Goal: Information Seeking & Learning: Learn about a topic

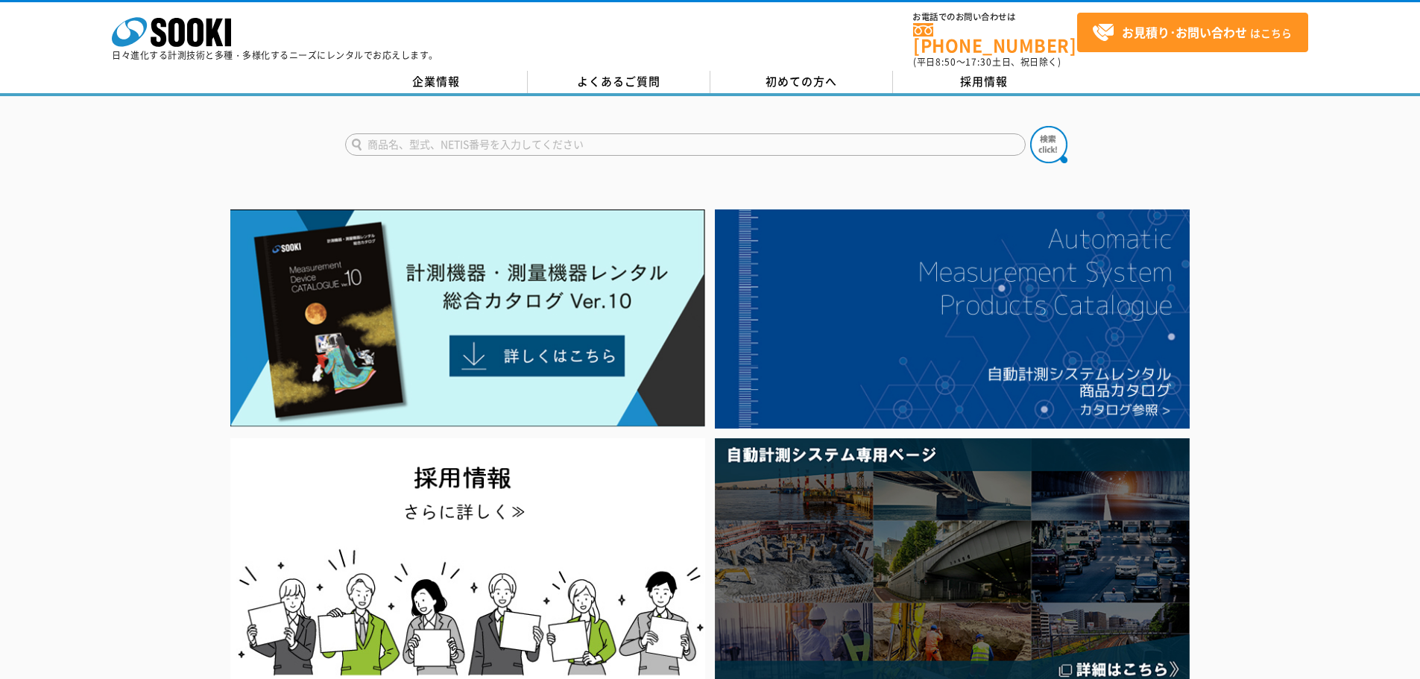
click at [396, 133] on input "text" at bounding box center [685, 144] width 680 height 22
type input "トランシーバー"
click at [1030, 126] on button at bounding box center [1048, 144] width 37 height 37
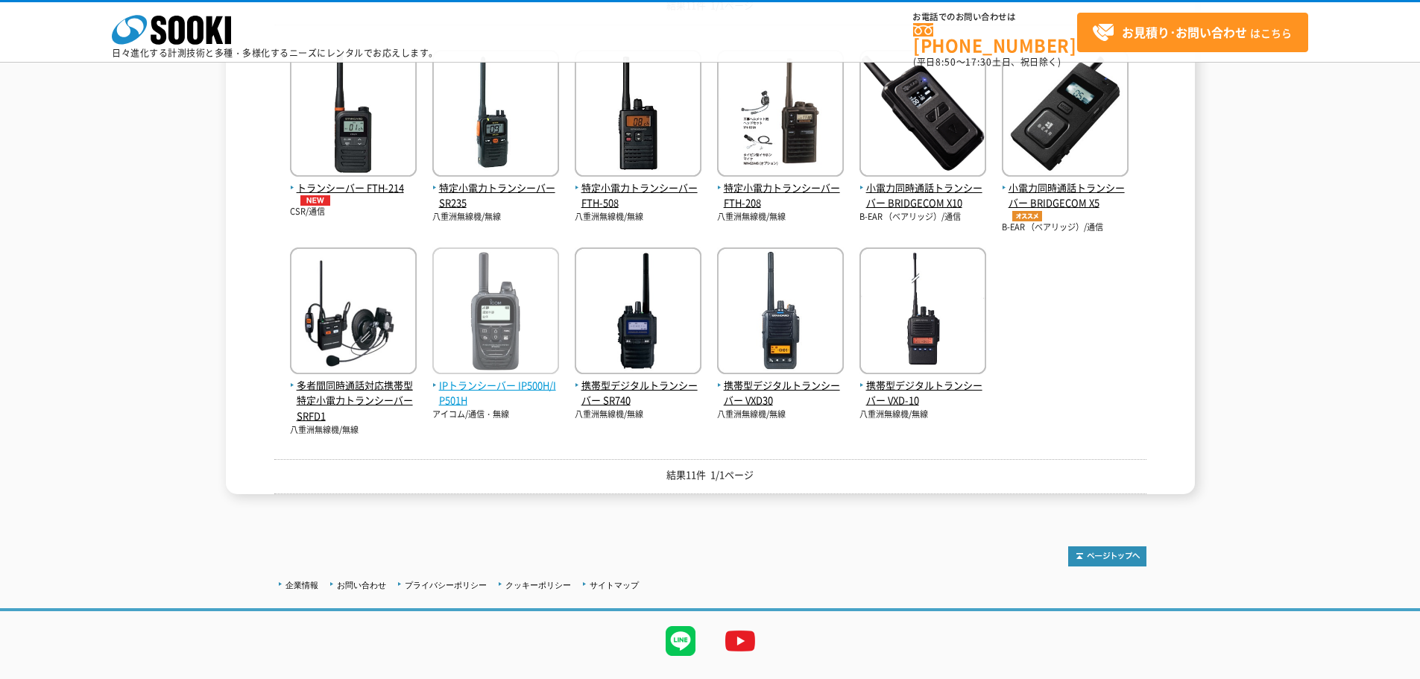
scroll to position [298, 0]
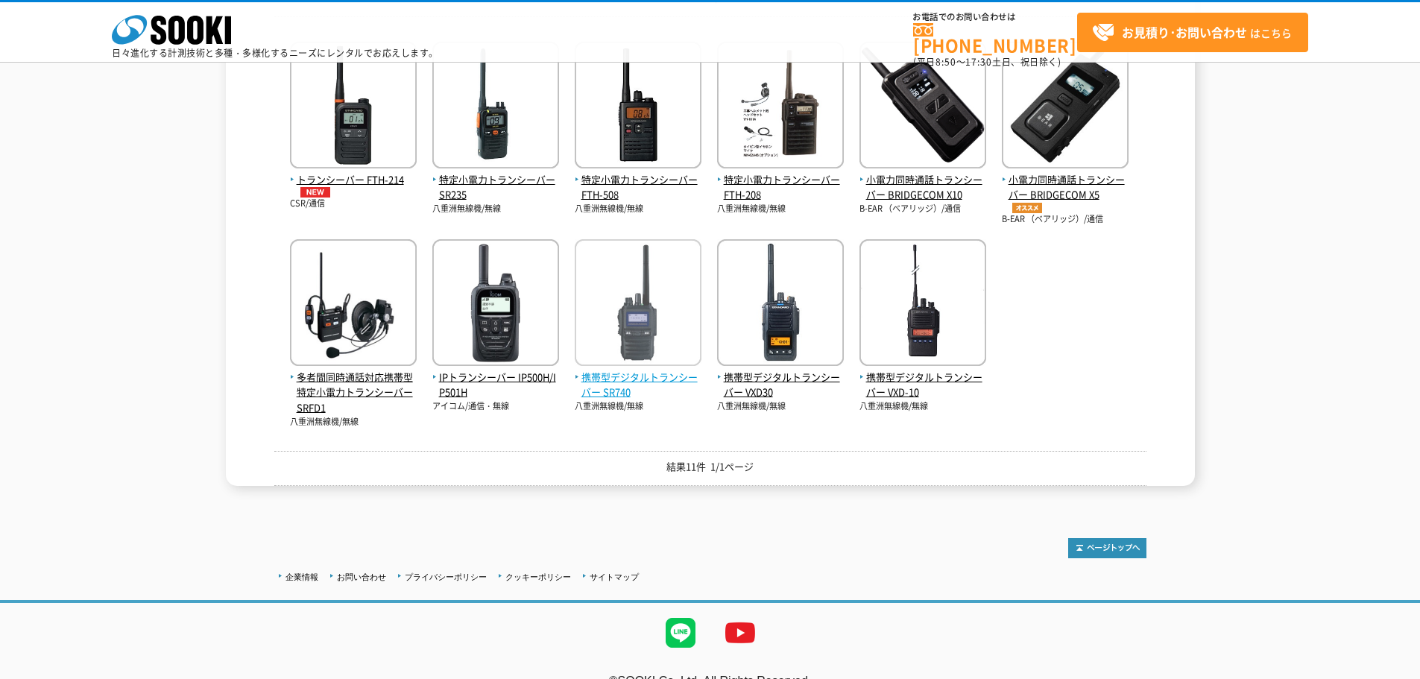
click at [595, 388] on span "携帯型デジタルトランシーバー SR740" at bounding box center [638, 385] width 127 height 31
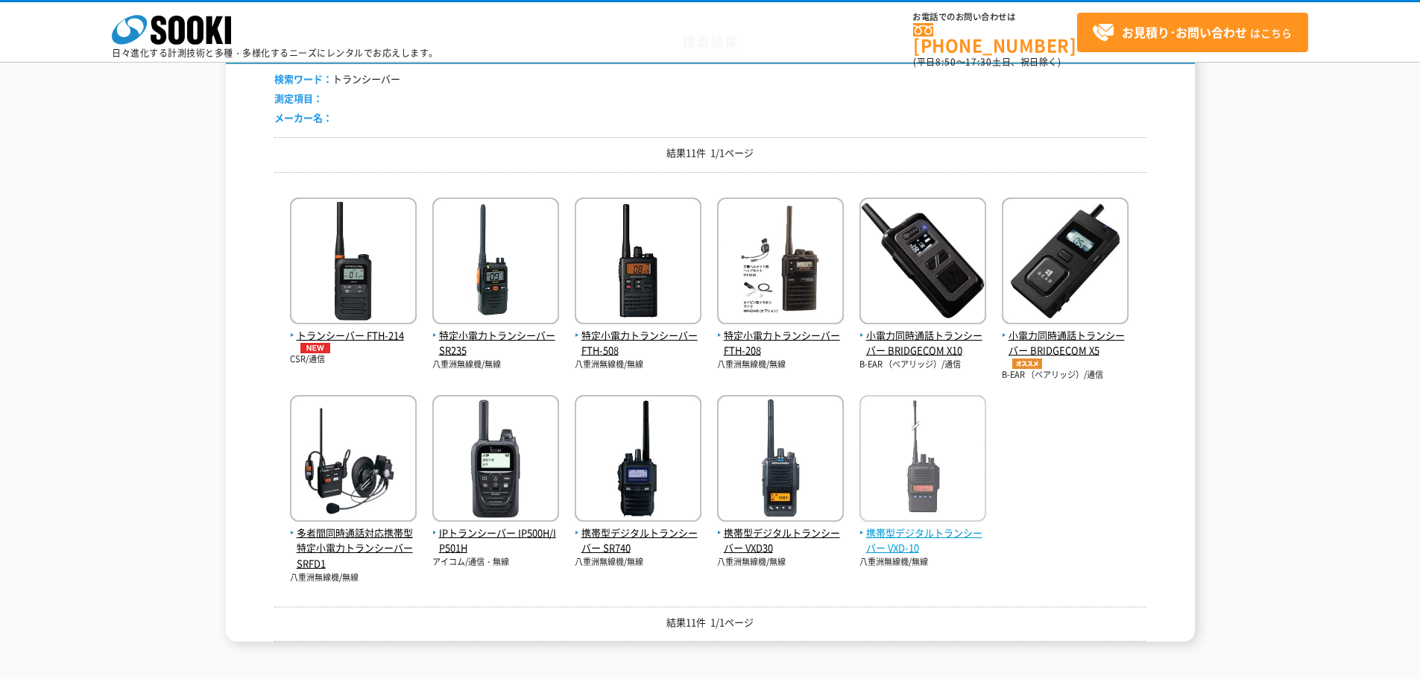
scroll to position [149, 0]
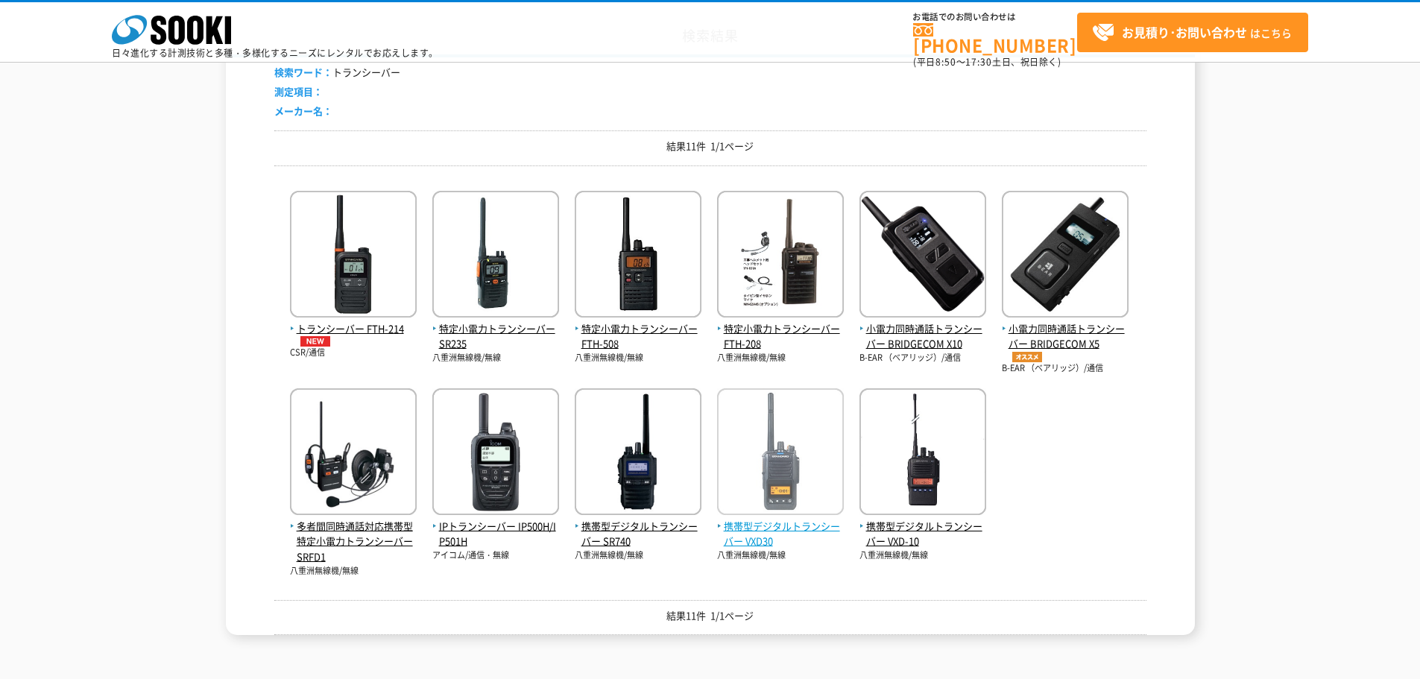
click at [759, 527] on span "携帯型デジタルトランシーバー VXD30" at bounding box center [780, 534] width 127 height 31
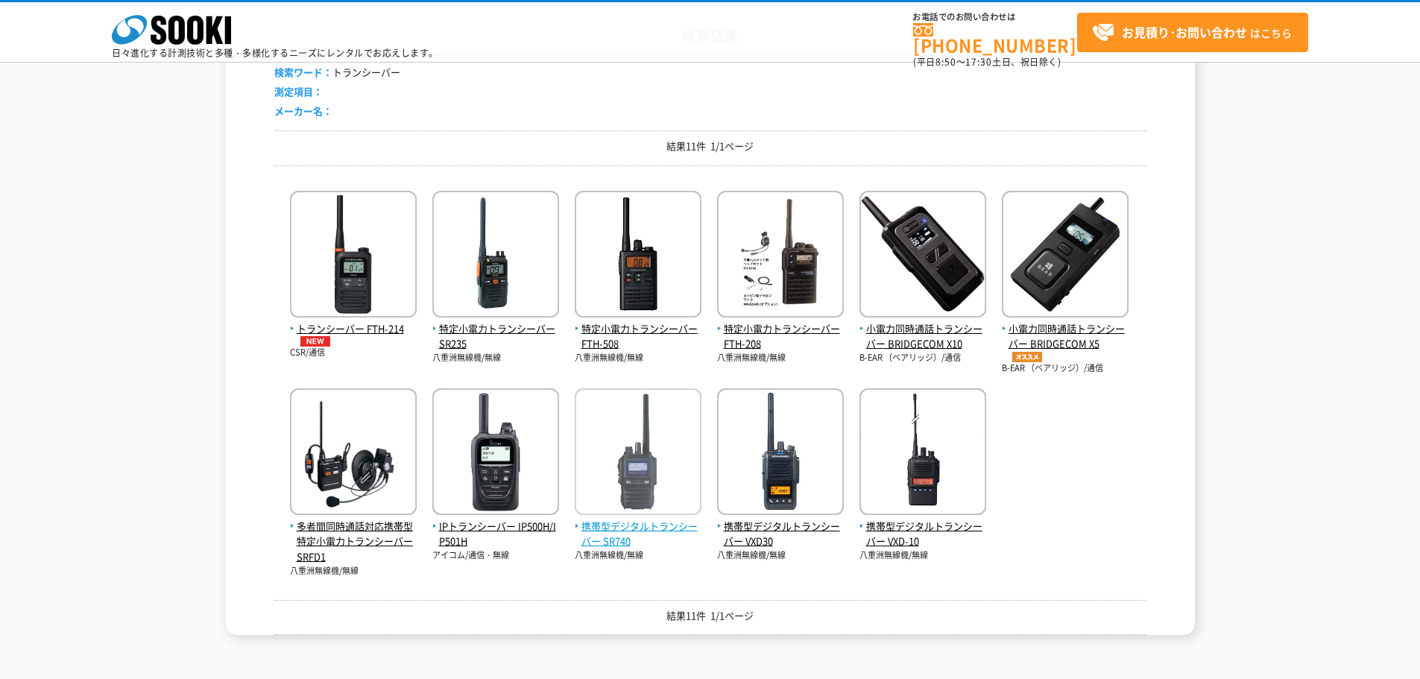
click at [615, 533] on span "携帯型デジタルトランシーバー SR740" at bounding box center [638, 534] width 127 height 31
click at [616, 533] on span "携帯型デジタルトランシーバー SR740" at bounding box center [638, 534] width 127 height 31
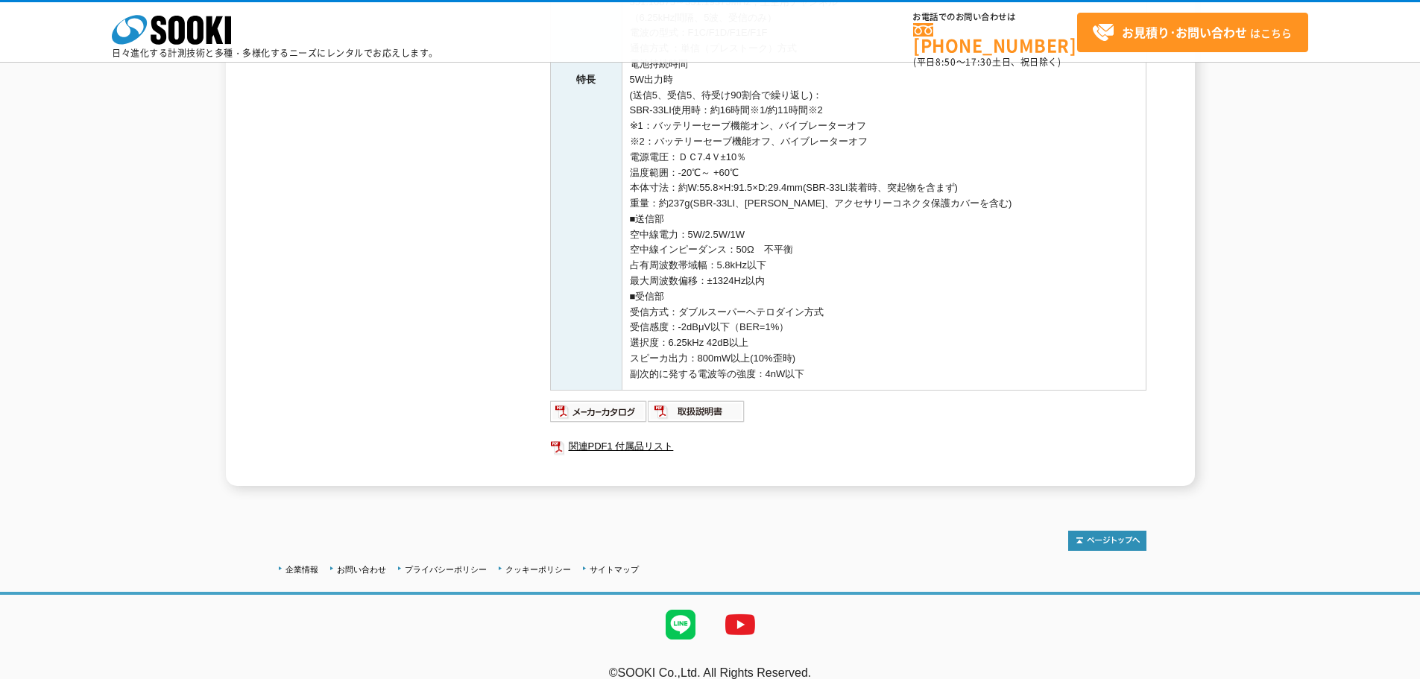
scroll to position [522, 0]
